Goal: Task Accomplishment & Management: Complete application form

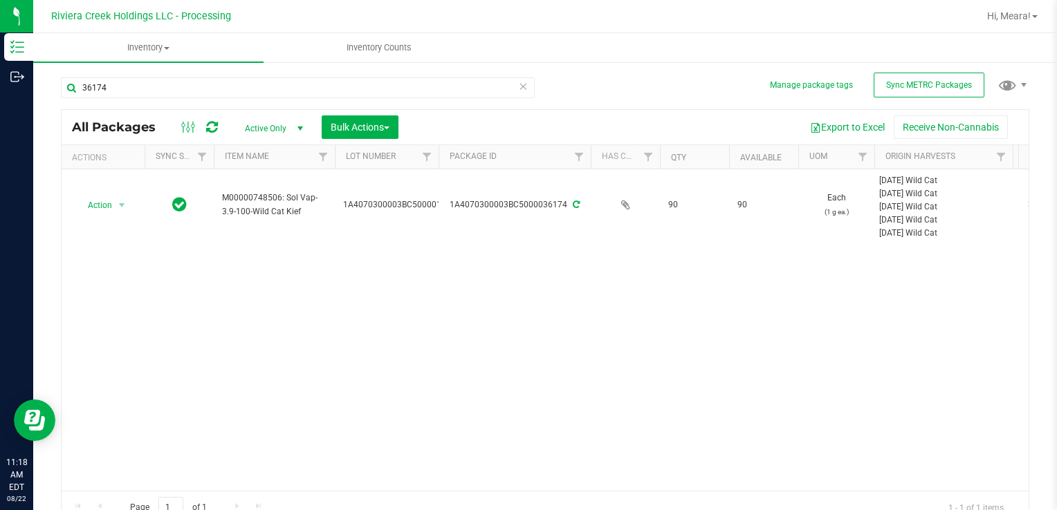
click at [712, 361] on div "Action Action Create package Edit attributes Global inventory Locate package Pa…" at bounding box center [545, 330] width 967 height 322
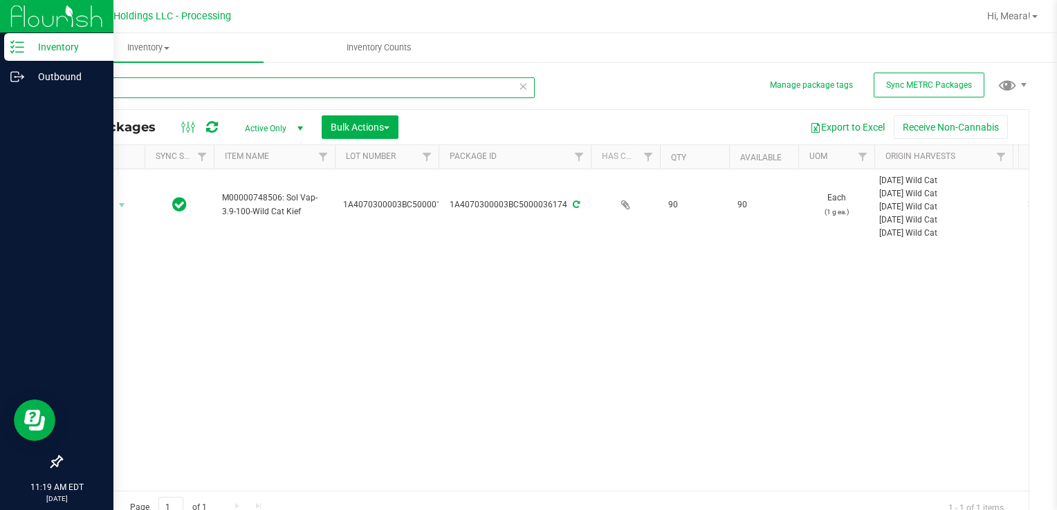
drag, startPoint x: 156, startPoint y: 82, endPoint x: 7, endPoint y: 93, distance: 149.1
click at [0, 92] on html "Inventory Outbound 11:19 AM EDT [DATE] 08/22 Riviera Creek Holdings LLC - Proce…" at bounding box center [528, 255] width 1057 height 510
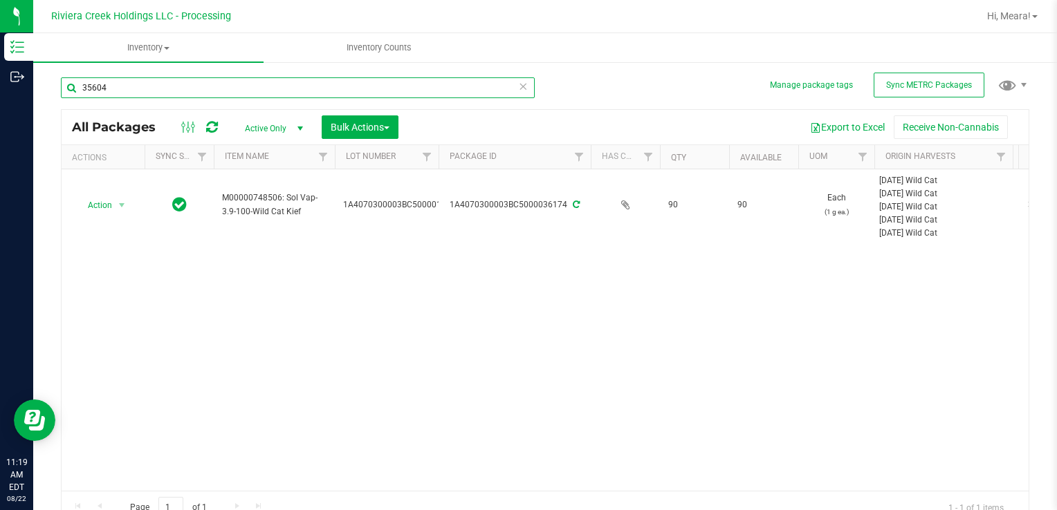
type input "35604"
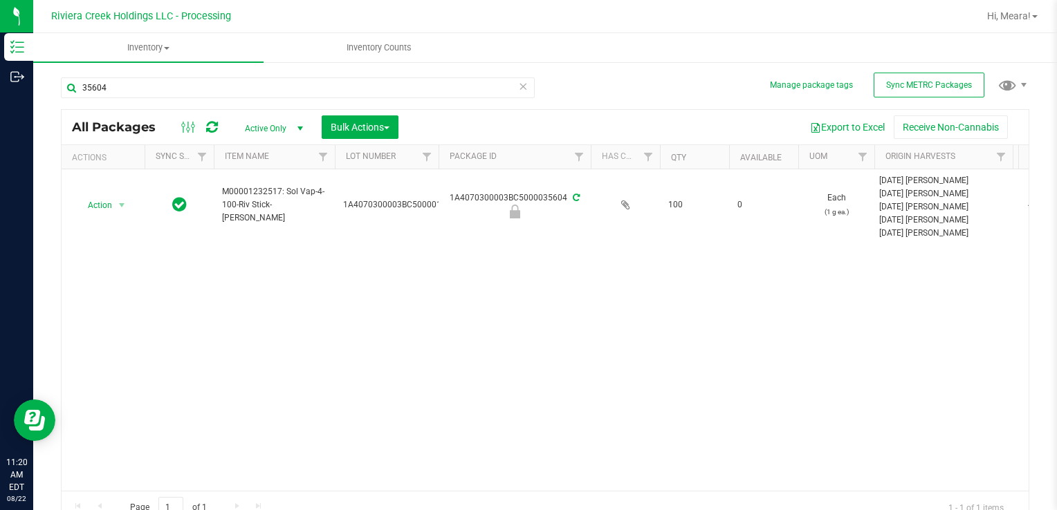
click at [210, 127] on icon at bounding box center [212, 127] width 12 height 14
drag, startPoint x: 109, startPoint y: 210, endPoint x: 113, endPoint y: 225, distance: 15.8
click at [109, 210] on span "Action" at bounding box center [93, 205] width 37 height 19
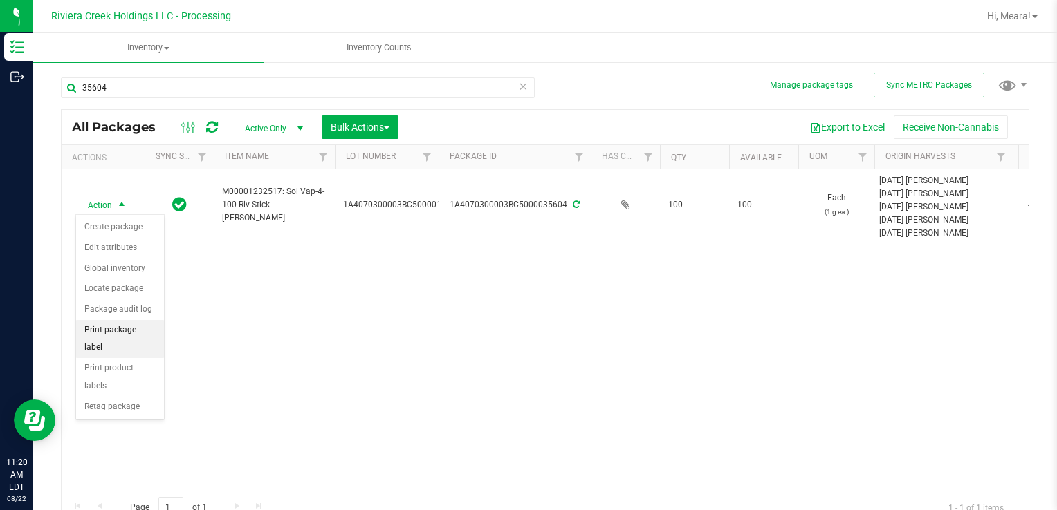
click at [146, 328] on li "Print package label" at bounding box center [120, 339] width 88 height 38
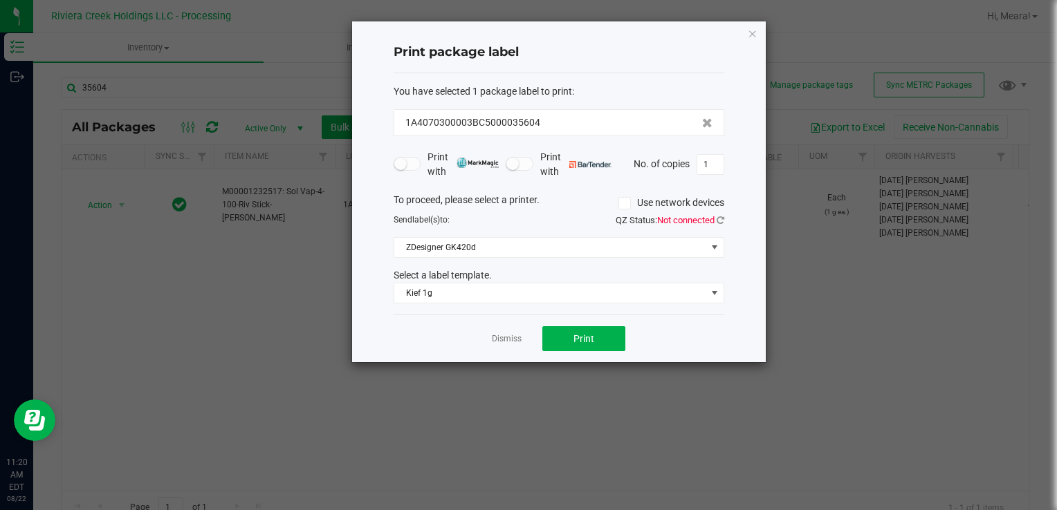
click at [523, 309] on div "You have selected 1 package label to print : 1A4070300003BC5000035604 Print wit…" at bounding box center [558, 194] width 331 height 242
click at [517, 298] on span "Kief 1g" at bounding box center [550, 293] width 312 height 19
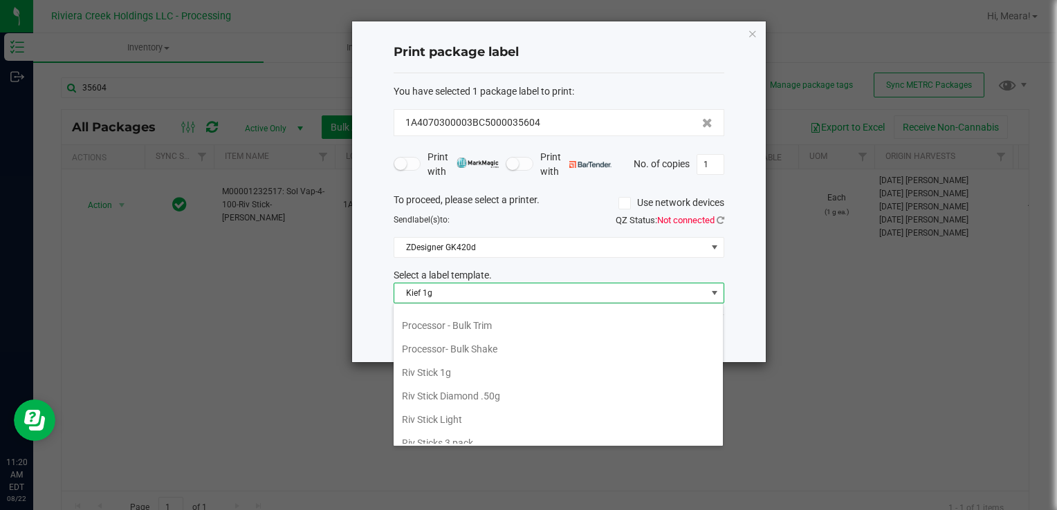
scroll to position [651, 0]
click at [447, 313] on li "Riv Stick 1g" at bounding box center [557, 325] width 329 height 24
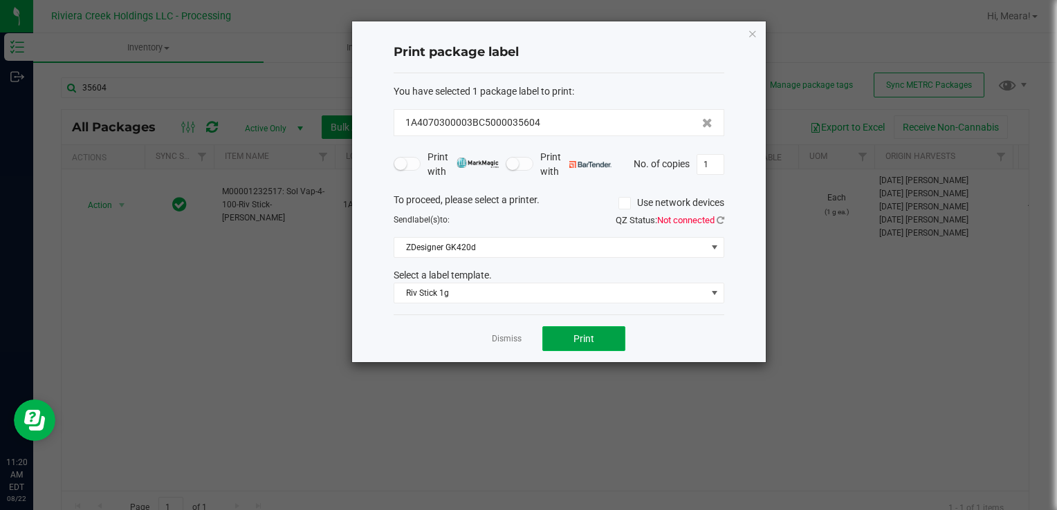
click at [555, 334] on button "Print" at bounding box center [583, 338] width 83 height 25
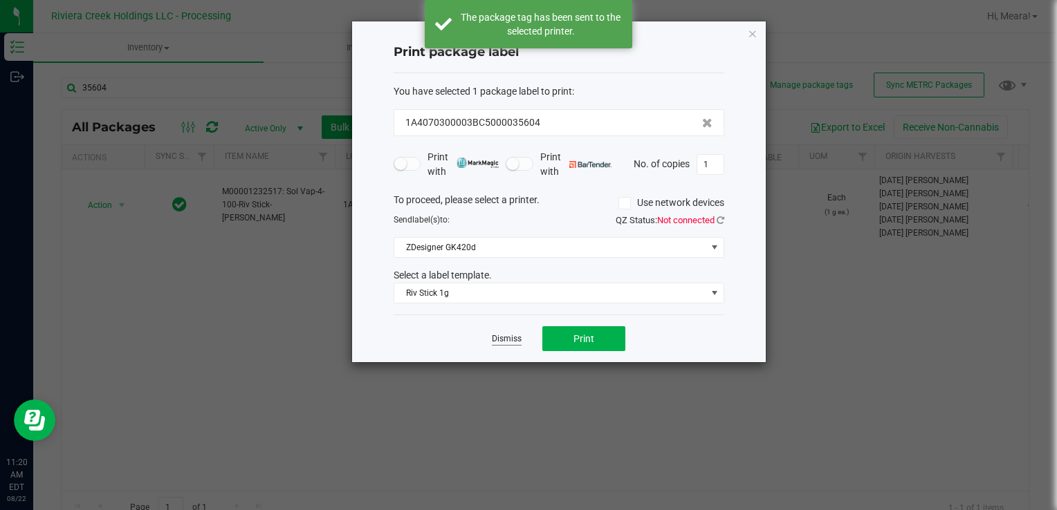
click at [491, 333] on div "Dismiss Print" at bounding box center [558, 339] width 331 height 48
click at [503, 338] on link "Dismiss" at bounding box center [507, 339] width 30 height 12
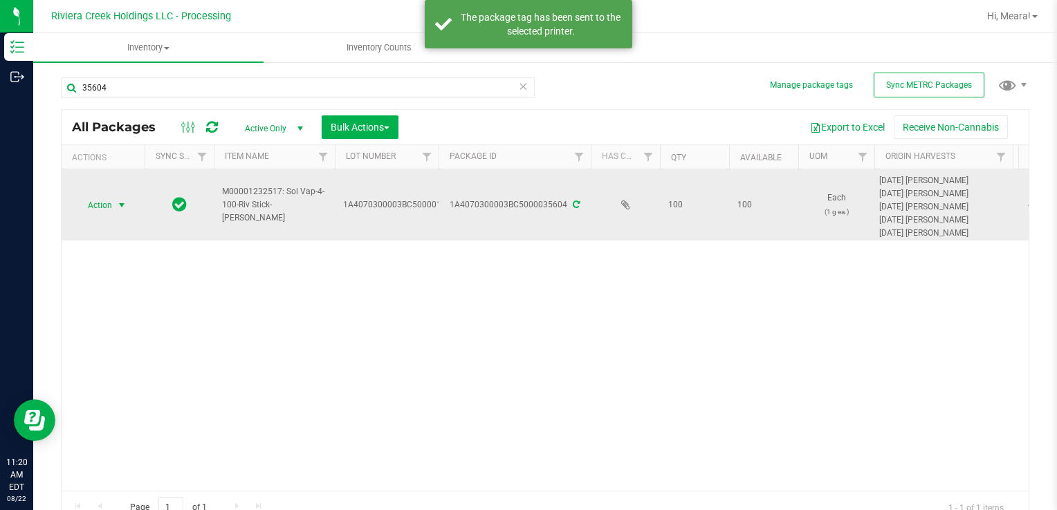
click at [101, 198] on span "Action" at bounding box center [93, 205] width 37 height 19
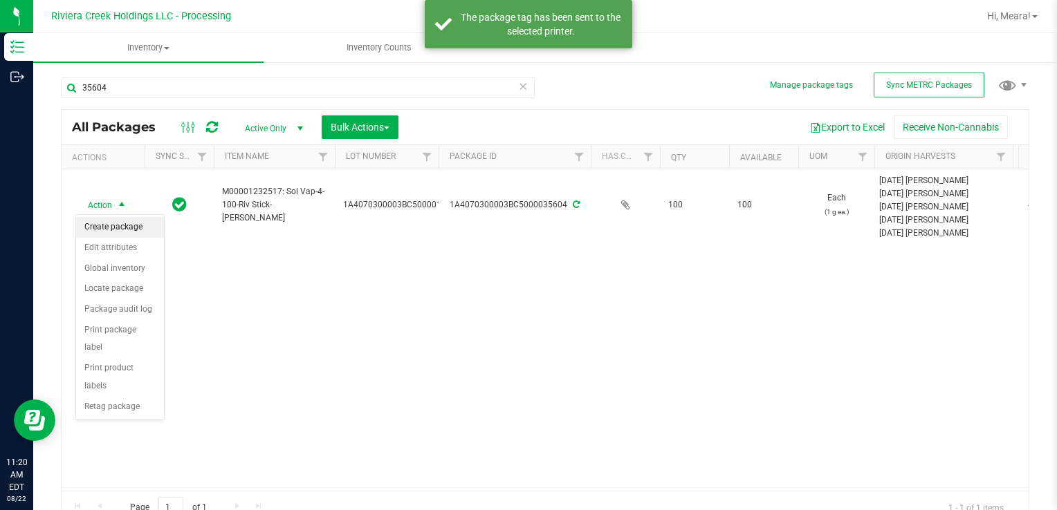
click at [131, 229] on li "Create package" at bounding box center [120, 227] width 88 height 21
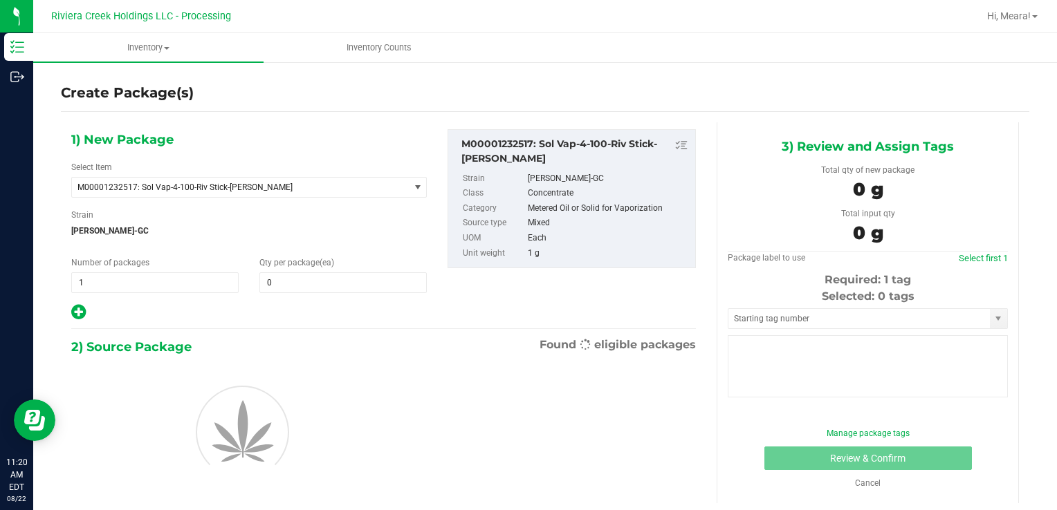
type input "0"
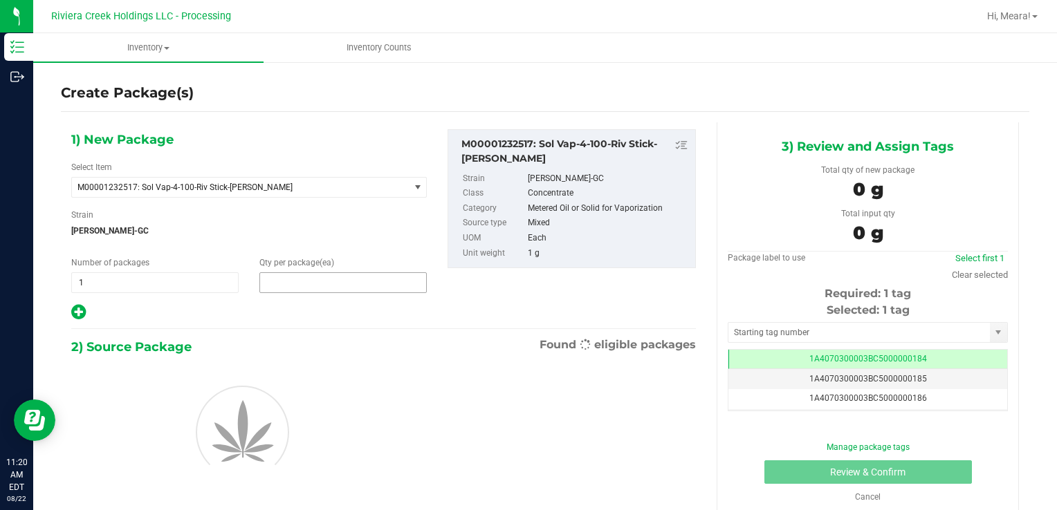
click at [286, 285] on span at bounding box center [342, 282] width 167 height 21
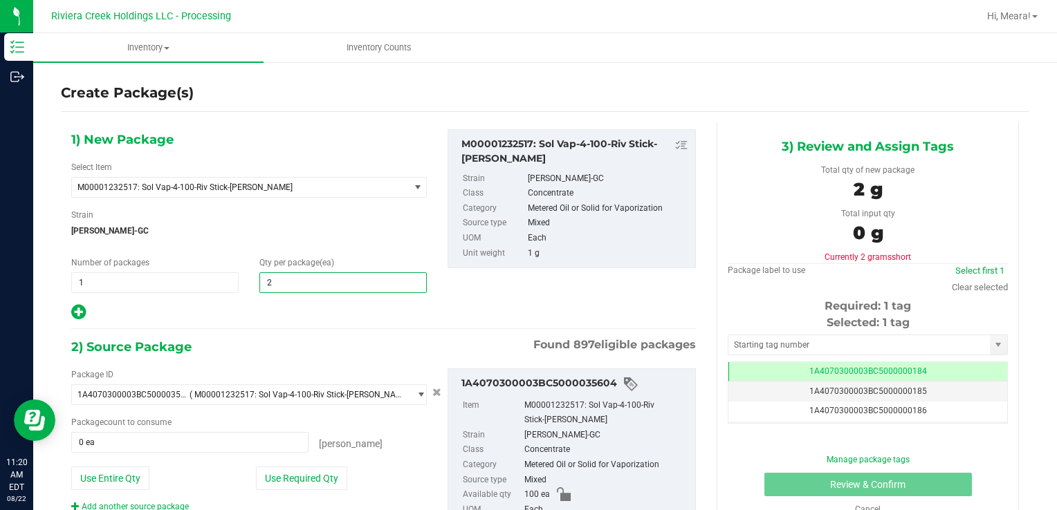
type input "20"
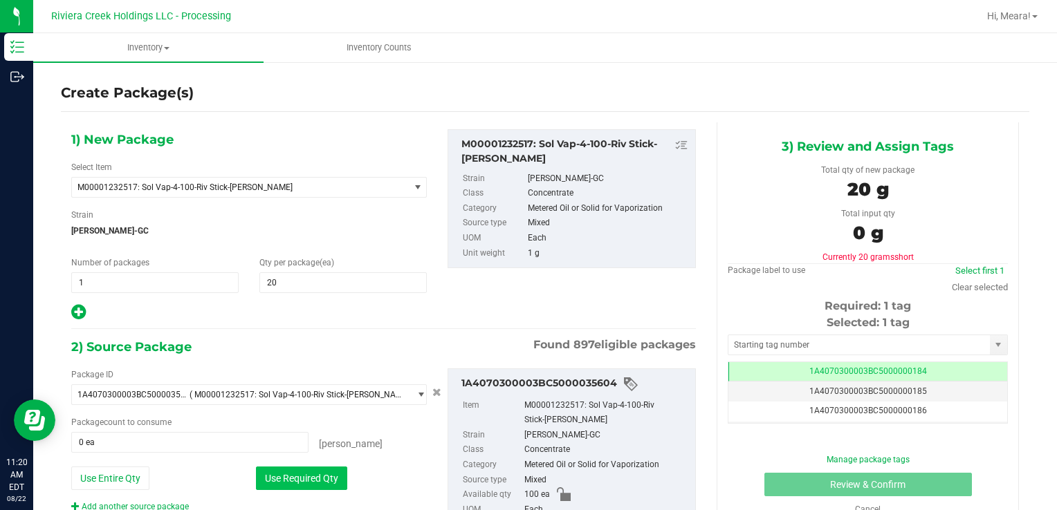
click at [257, 481] on button "Use Required Qty" at bounding box center [301, 479] width 91 height 24
type input "20 ea"
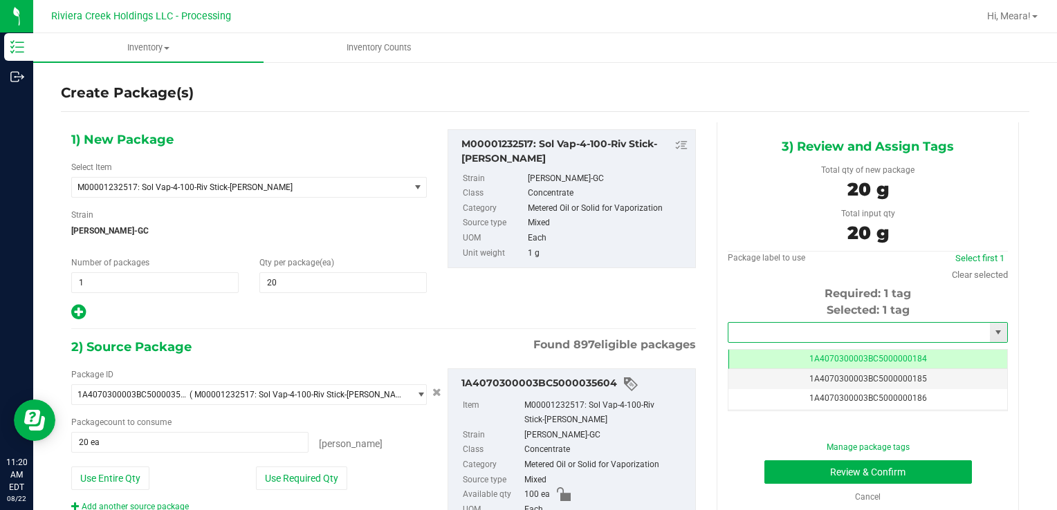
click at [750, 325] on input "text" at bounding box center [858, 332] width 261 height 19
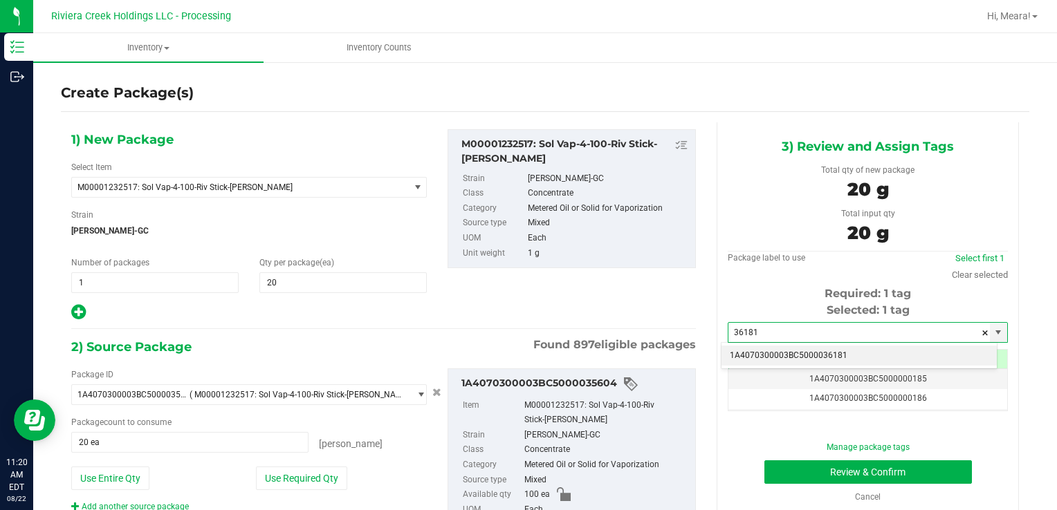
click at [762, 353] on li "1A4070300003BC5000036181" at bounding box center [858, 356] width 275 height 21
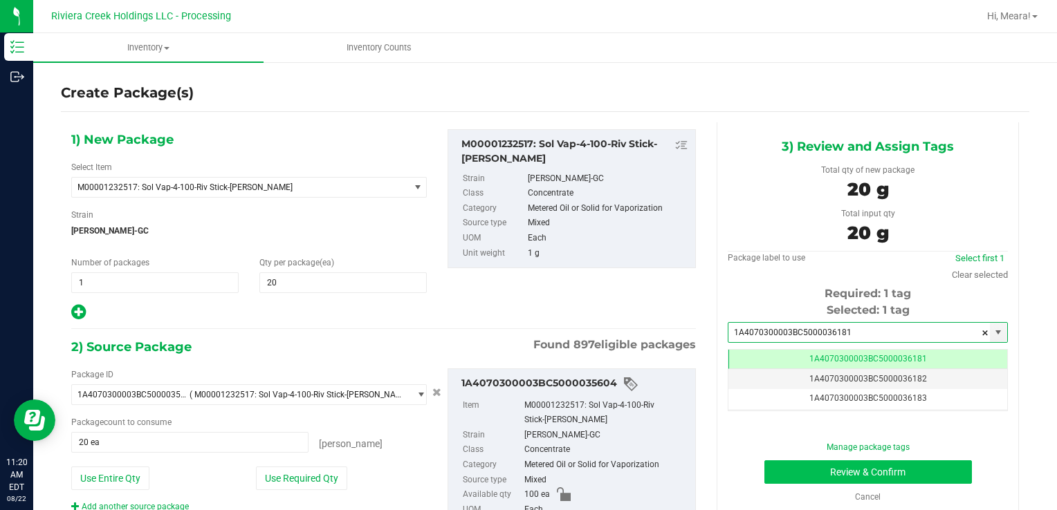
type input "1A4070300003BC5000036181"
click at [783, 476] on button "Review & Confirm" at bounding box center [867, 473] width 207 height 24
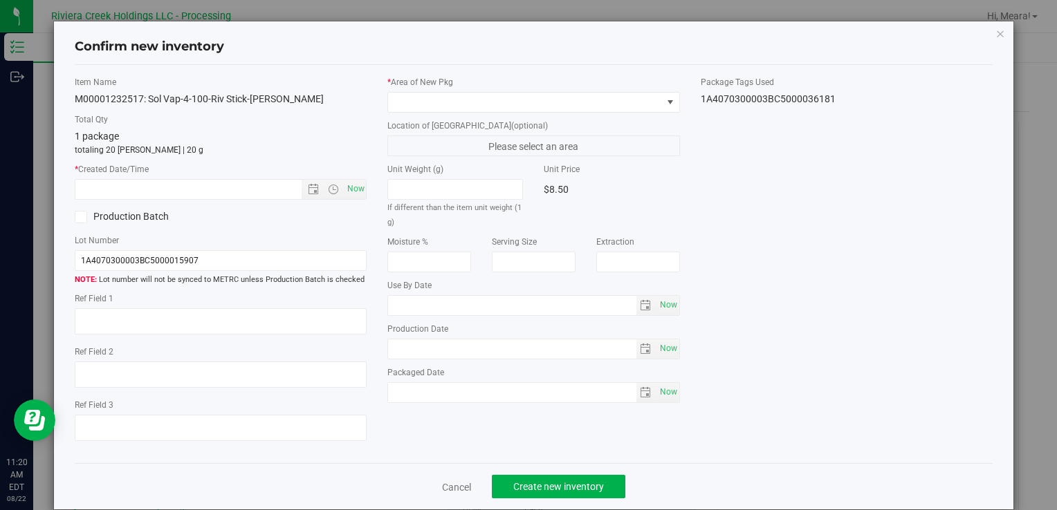
type input "[DATE]"
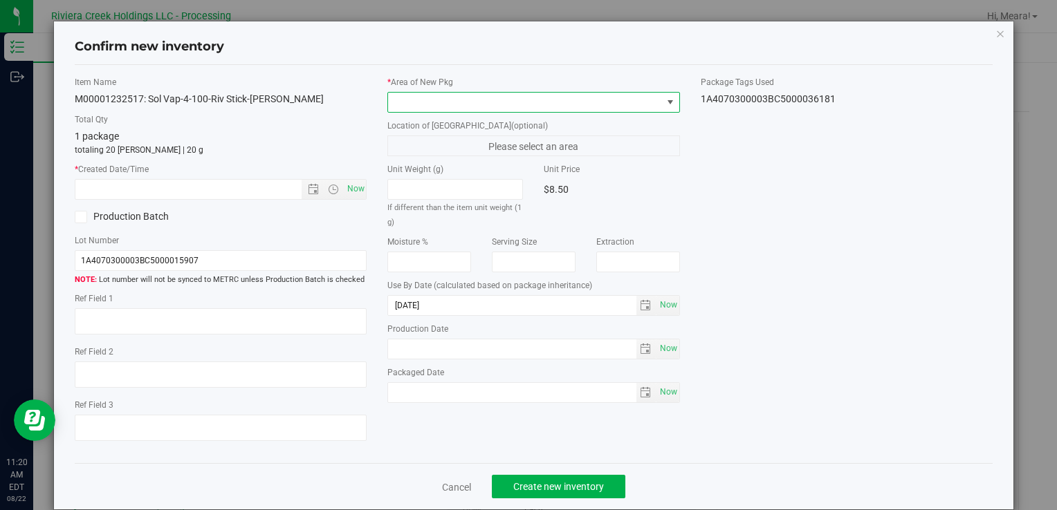
click at [594, 98] on span at bounding box center [524, 102] width 273 height 19
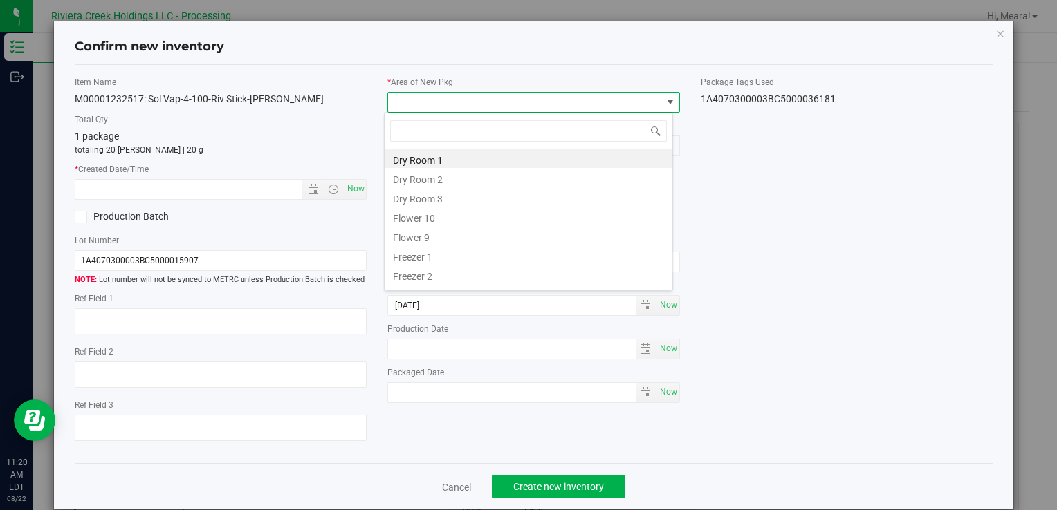
click at [426, 217] on li "Flower 10" at bounding box center [529, 216] width 288 height 19
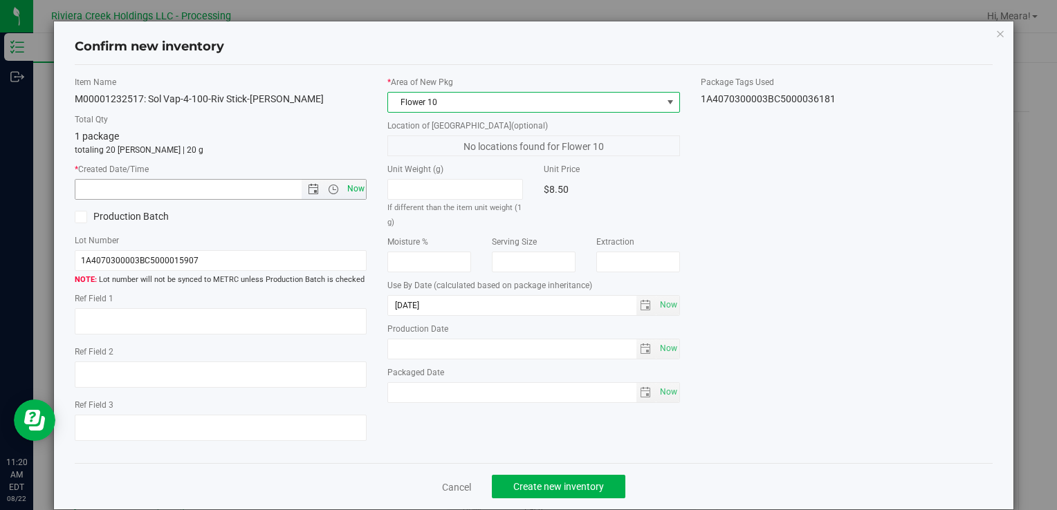
drag, startPoint x: 351, startPoint y: 189, endPoint x: 440, endPoint y: 317, distance: 155.0
click at [351, 189] on span "Now" at bounding box center [356, 189] width 24 height 20
type input "[DATE] 11:20 AM"
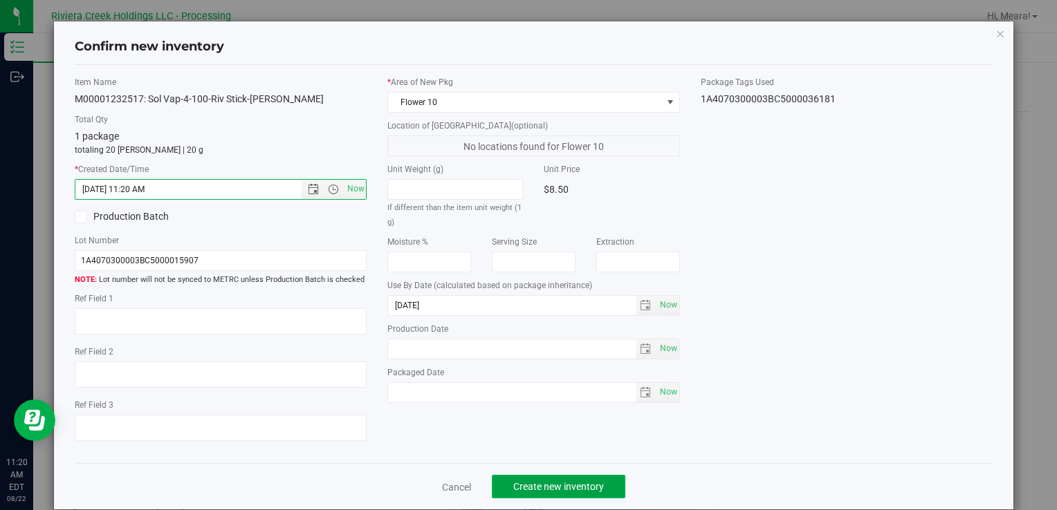
click at [515, 476] on button "Create new inventory" at bounding box center [558, 487] width 133 height 24
